Goal: Task Accomplishment & Management: Use online tool/utility

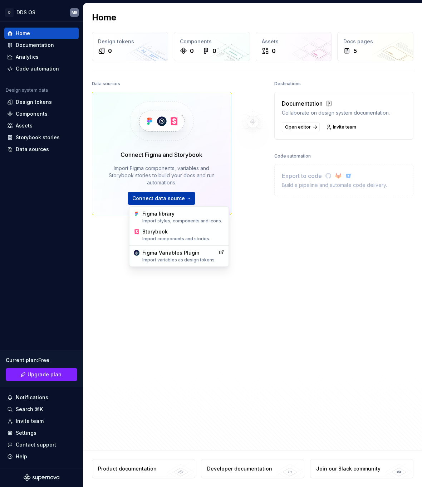
click at [167, 201] on html "D DDS OS MB Home Documentation Analytics Code automation Design system data Des…" at bounding box center [211, 243] width 422 height 487
click at [182, 253] on div "Figma Variables Plugin Import variables as design tokens." at bounding box center [178, 256] width 73 height 14
click at [183, 197] on html "D DDS OS MB Home Documentation Analytics Code automation Design system data Des…" at bounding box center [211, 243] width 422 height 487
click at [172, 213] on div "Figma library Import styles, components and icons." at bounding box center [183, 217] width 82 height 14
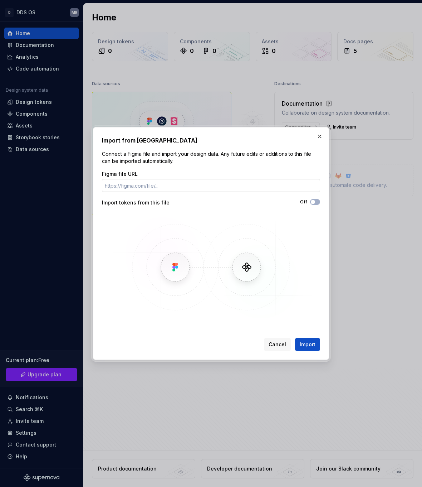
click at [184, 185] on input "Figma file URL" at bounding box center [211, 185] width 218 height 13
click at [156, 184] on input "Figma file URL" at bounding box center [211, 185] width 218 height 13
paste input "[URL][DOMAIN_NAME]"
type input "[URL][DOMAIN_NAME]"
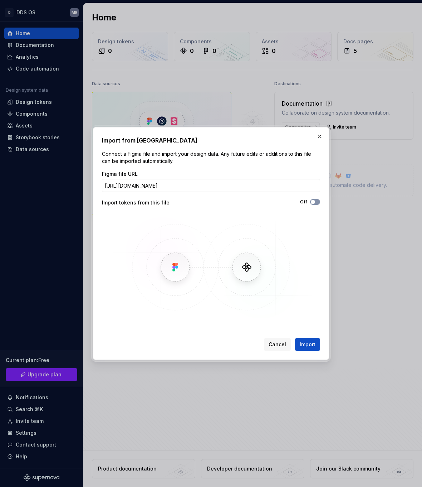
click at [316, 201] on button "Off" at bounding box center [315, 202] width 10 height 6
click at [308, 344] on span "Import" at bounding box center [308, 344] width 16 height 7
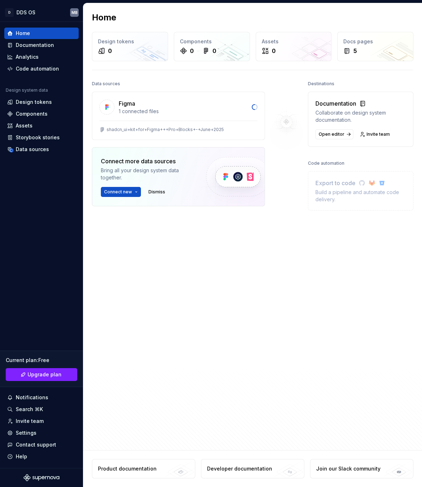
click at [251, 306] on div "Data sources Figma 1 connected files shadcn_ui+kit+for+Figma+++Pro+Blocks+-+Jun…" at bounding box center [178, 225] width 173 height 292
click at [158, 102] on div "Figma" at bounding box center [183, 103] width 129 height 9
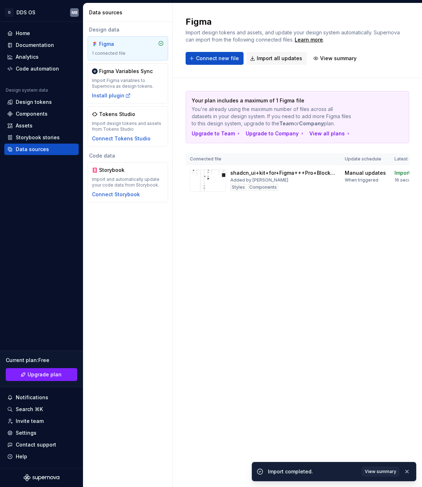
click at [241, 208] on div "Your plan includes a maximum of 1 Figma file You're already using the maximum n…" at bounding box center [298, 150] width 224 height 145
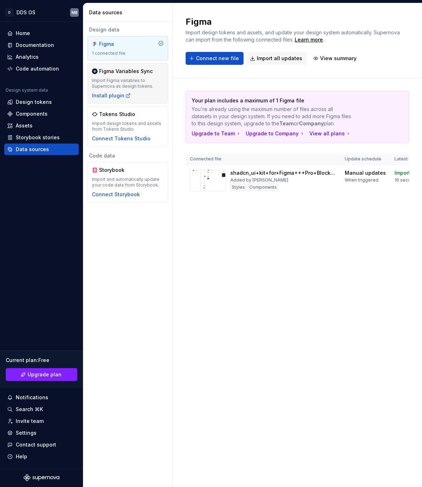
click at [145, 84] on div "Import Figma variables to Supernova as design tokens." at bounding box center [128, 83] width 72 height 11
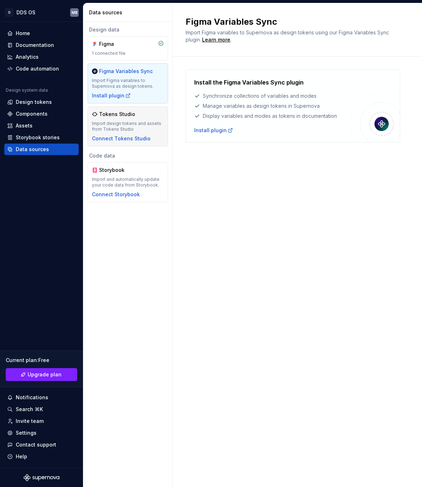
click at [130, 127] on div "Import design tokens and assets from Tokens Studio" at bounding box center [128, 126] width 72 height 11
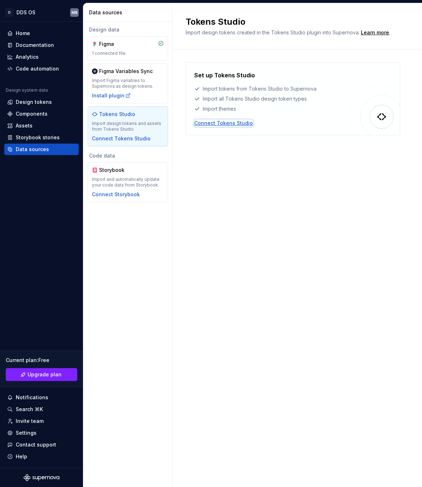
click at [233, 122] on div "Connect Tokens Studio" at bounding box center [223, 123] width 59 height 7
